Goal: Information Seeking & Learning: Learn about a topic

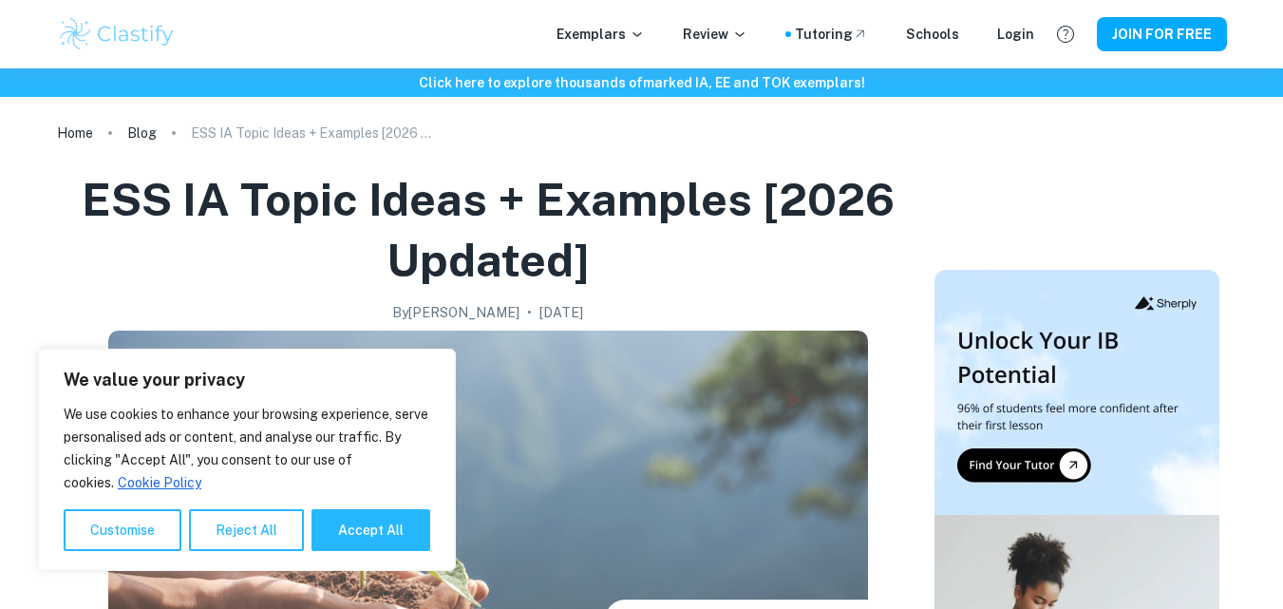
scroll to position [502, 0]
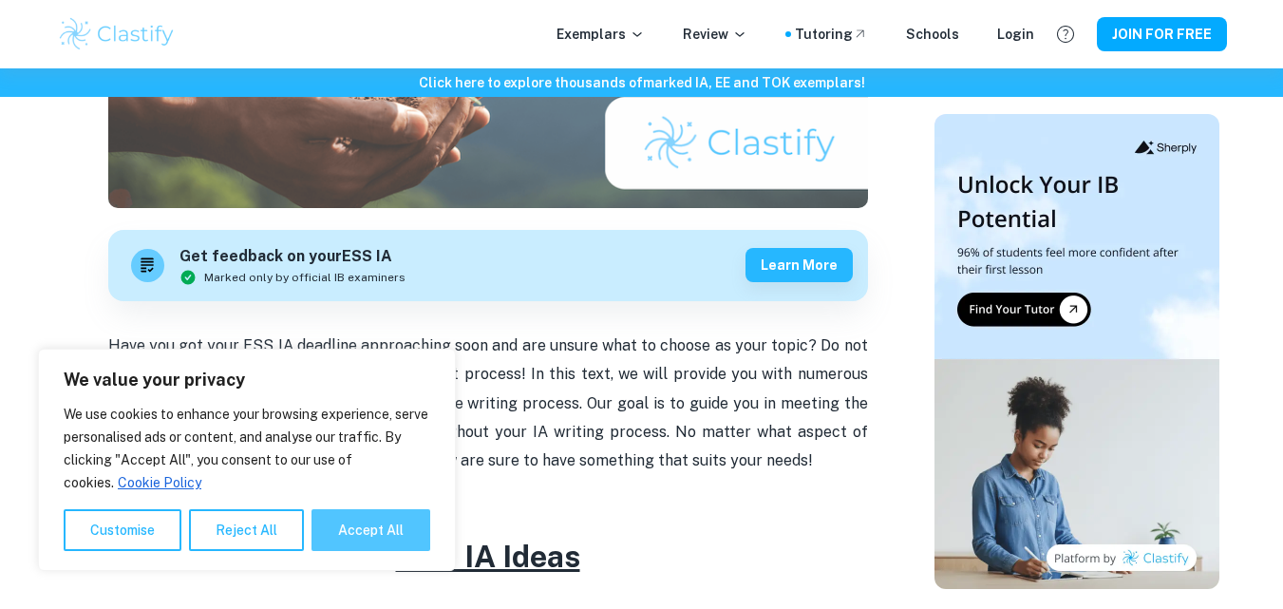
click at [352, 543] on button "Accept All" at bounding box center [370, 530] width 119 height 42
checkbox input "true"
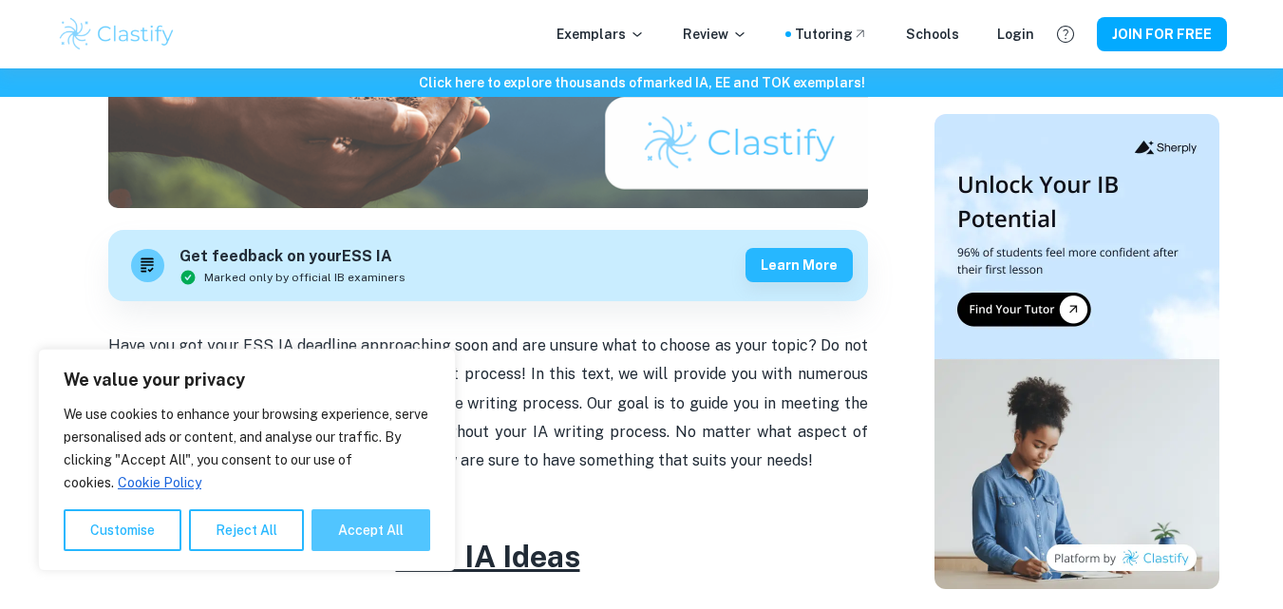
checkbox input "true"
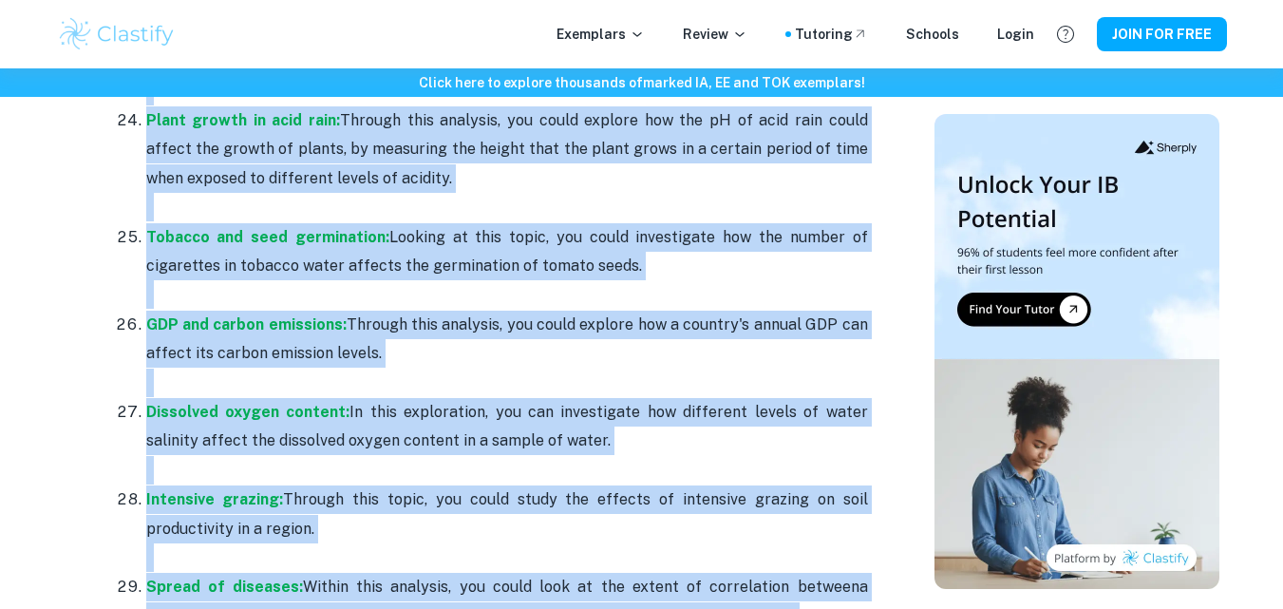
scroll to position [3735, 0]
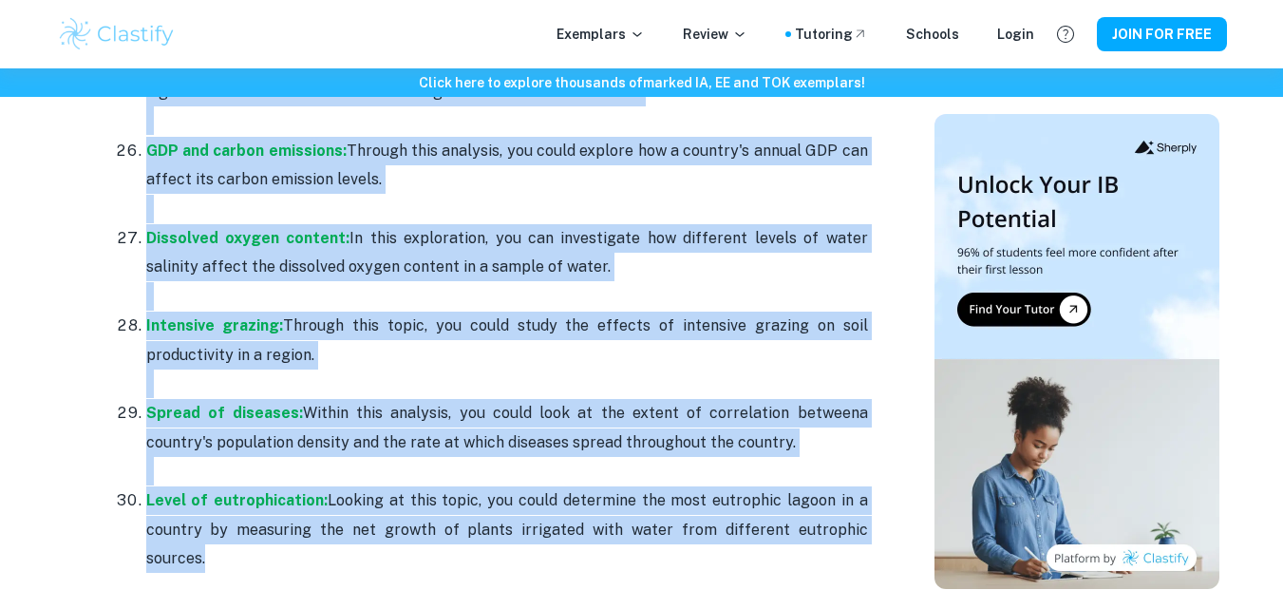
drag, startPoint x: 125, startPoint y: 427, endPoint x: 845, endPoint y: 515, distance: 724.9
copy ol "Lor ipsumd si ametconsecte: Ad elit seddo, eiu tempo incidid utl etdolo ma aliq…"
